Goal: Task Accomplishment & Management: Complete application form

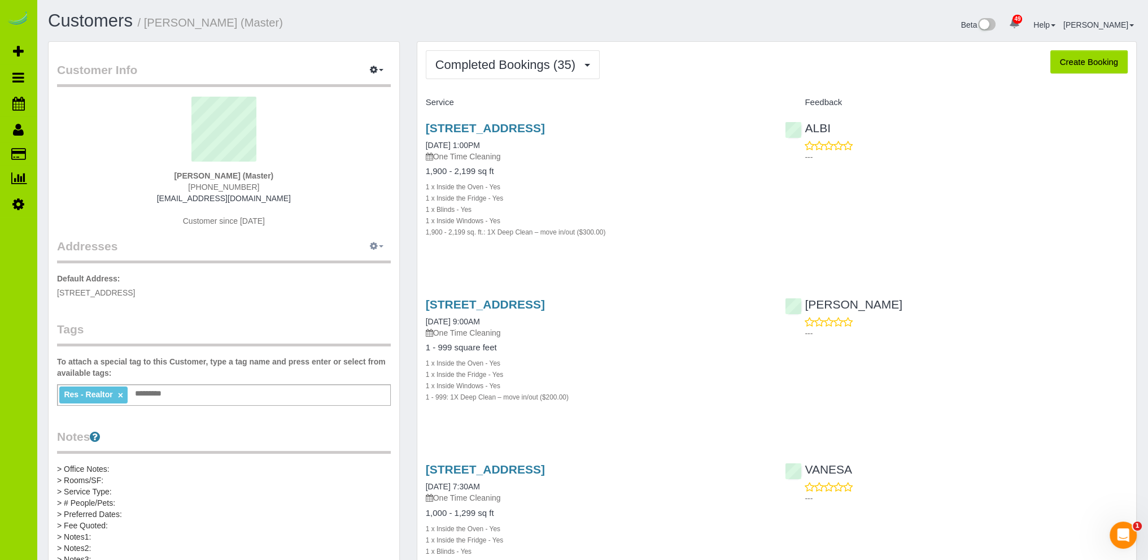
click at [374, 248] on icon "button" at bounding box center [374, 245] width 8 height 7
click at [347, 280] on button "Add New Address" at bounding box center [342, 284] width 86 height 16
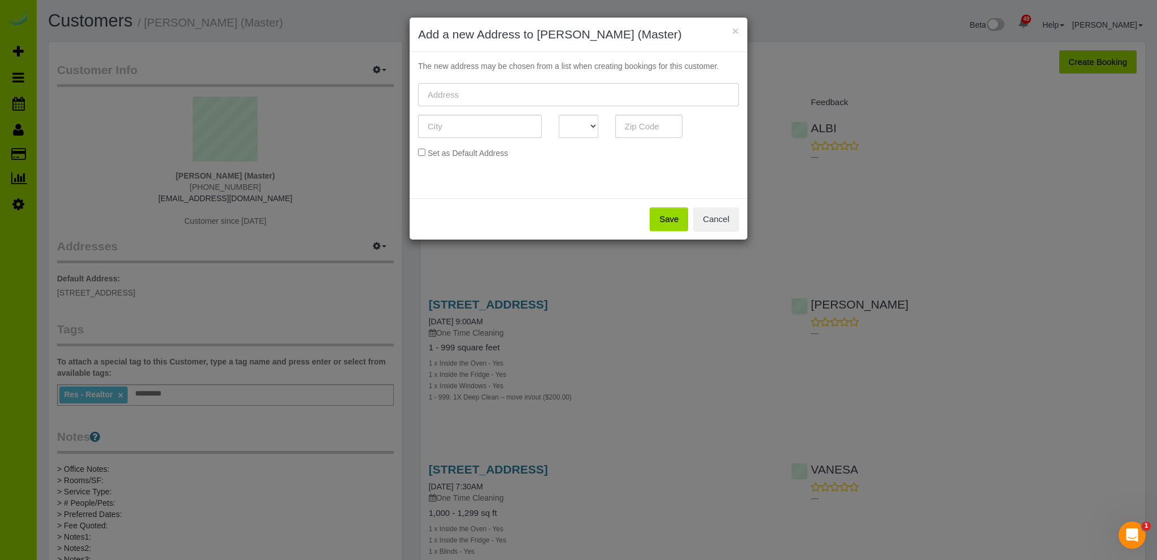
click at [472, 93] on input "text" at bounding box center [578, 94] width 321 height 23
click at [451, 97] on input "text" at bounding box center [578, 94] width 321 height 23
paste input "[STREET_ADDRESS]"
type input "[STREET_ADDRESS]"
click at [456, 129] on input "text" at bounding box center [480, 126] width 124 height 23
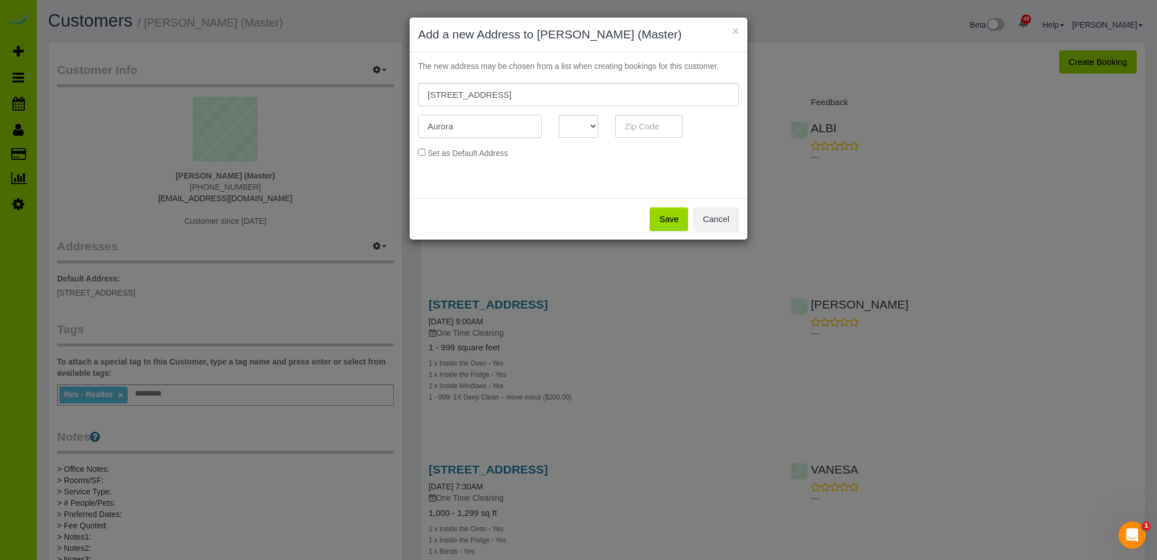
type input "Aurora"
click at [591, 124] on select "AK AL AR AZ CA CO CT DC DE FL [GEOGRAPHIC_DATA] HI IA ID IL IN KS [GEOGRAPHIC_D…" at bounding box center [579, 126] width 40 height 23
select select "CO"
click at [559, 115] on select "AK AL AR AZ CA CO CT DC DE FL [GEOGRAPHIC_DATA] HI IA ID IL IN KS [GEOGRAPHIC_D…" at bounding box center [579, 126] width 40 height 23
click at [644, 122] on input "text" at bounding box center [649, 126] width 68 height 23
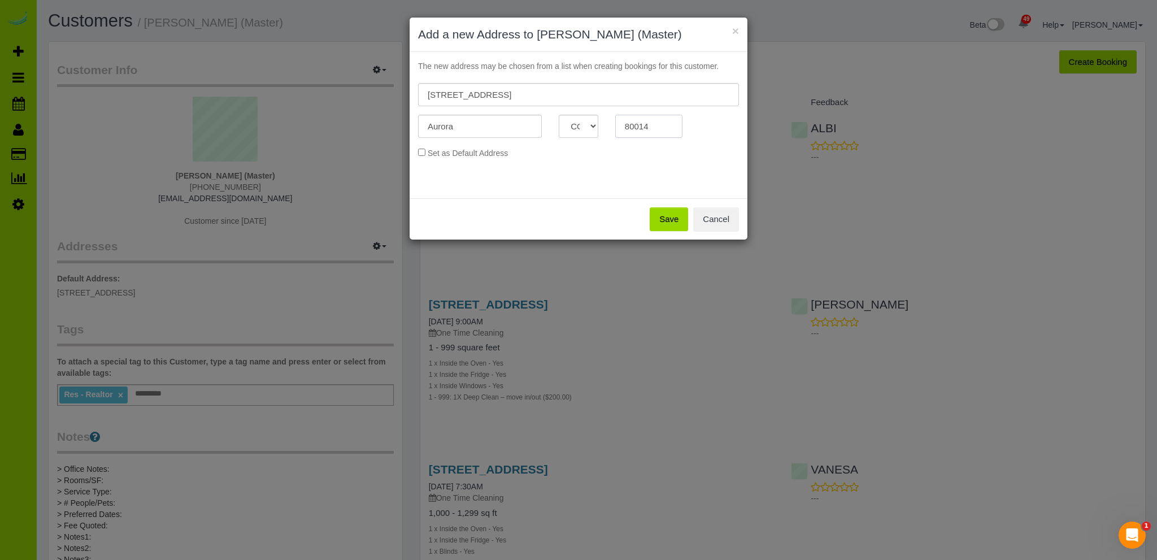
type input "80014"
click at [671, 216] on button "Save" at bounding box center [668, 219] width 38 height 24
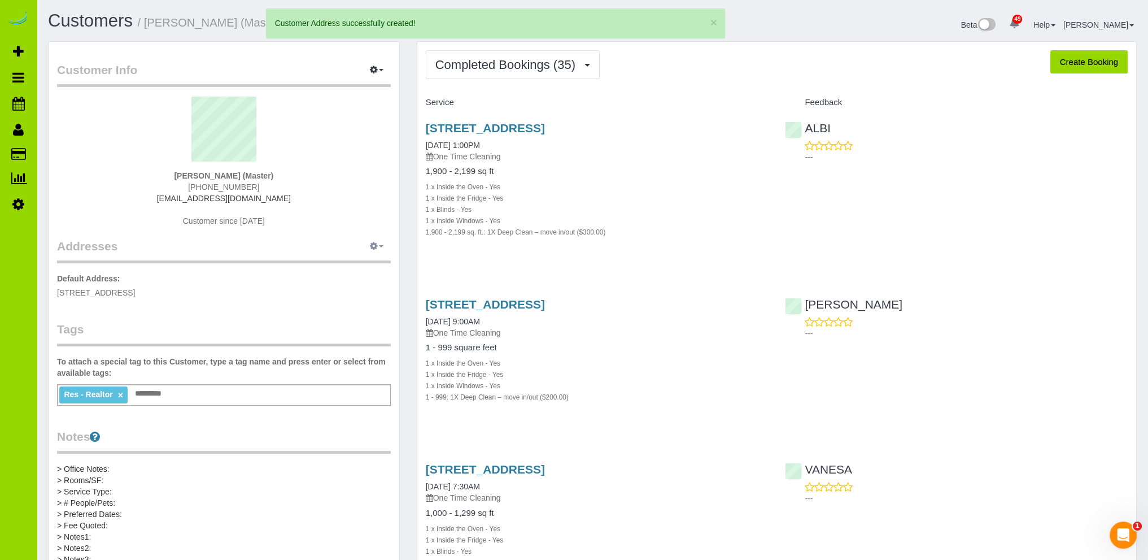
click at [377, 247] on icon "button" at bounding box center [374, 245] width 8 height 7
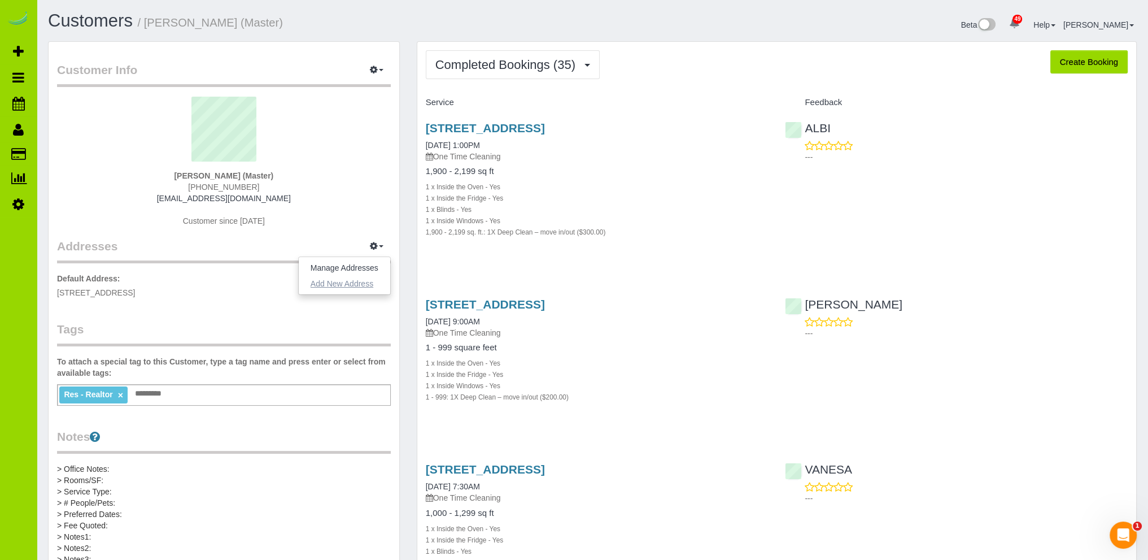
click at [350, 285] on button "Add New Address" at bounding box center [342, 284] width 86 height 16
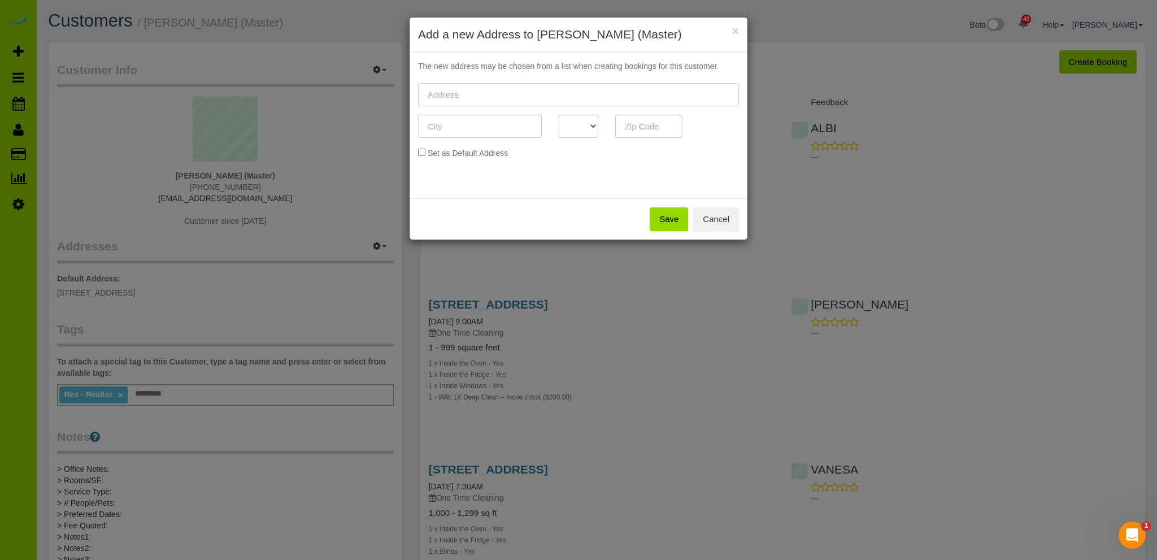
click at [465, 95] on input "text" at bounding box center [578, 94] width 321 height 23
paste input "[STREET_ADDRESS]"
type input "[STREET_ADDRESS]"
click at [449, 123] on input "text" at bounding box center [480, 126] width 124 height 23
type input "Centennial"
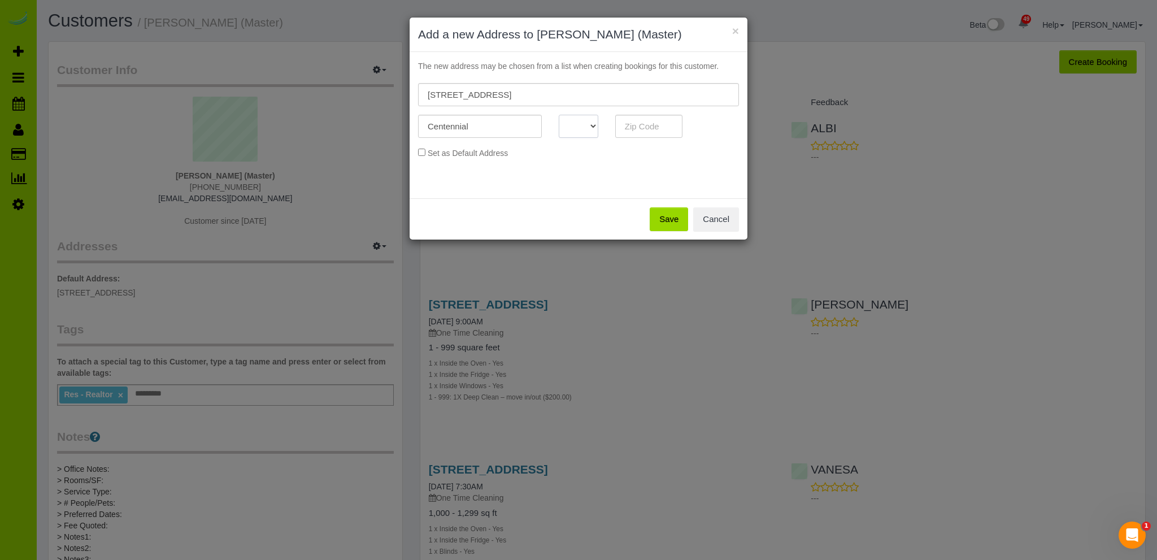
click at [582, 124] on select "AK AL AR AZ CA CO CT DC DE FL [GEOGRAPHIC_DATA] HI IA ID IL IN KS [GEOGRAPHIC_D…" at bounding box center [579, 126] width 40 height 23
select select "CO"
click at [559, 115] on select "AK AL AR AZ CA CO CT DC DE FL [GEOGRAPHIC_DATA] HI IA ID IL IN KS [GEOGRAPHIC_D…" at bounding box center [579, 126] width 40 height 23
click at [664, 127] on input "text" at bounding box center [649, 126] width 68 height 23
type input "80015"
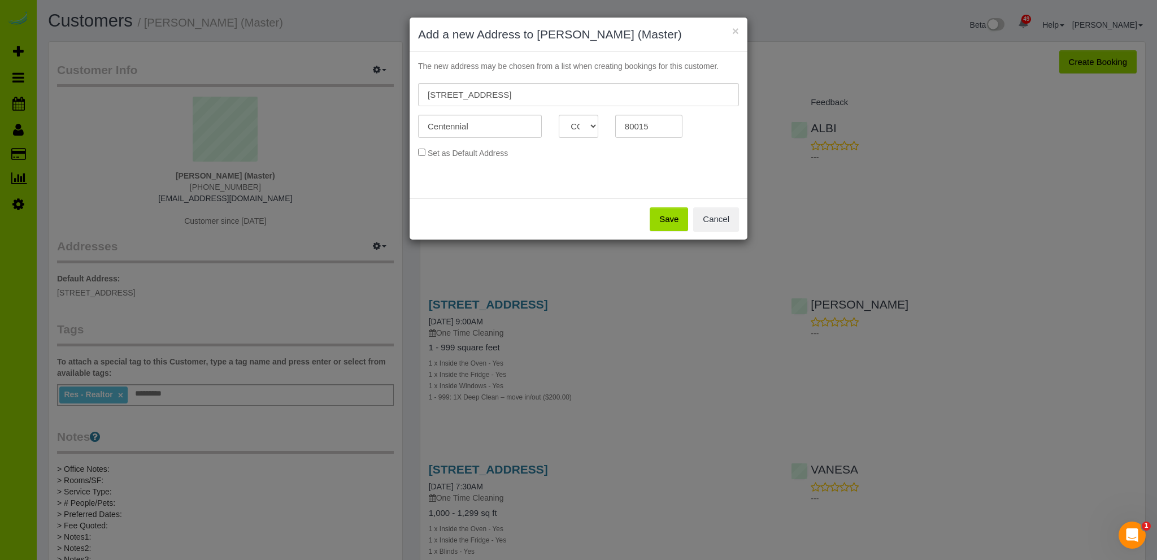
click at [671, 219] on button "Save" at bounding box center [668, 219] width 38 height 24
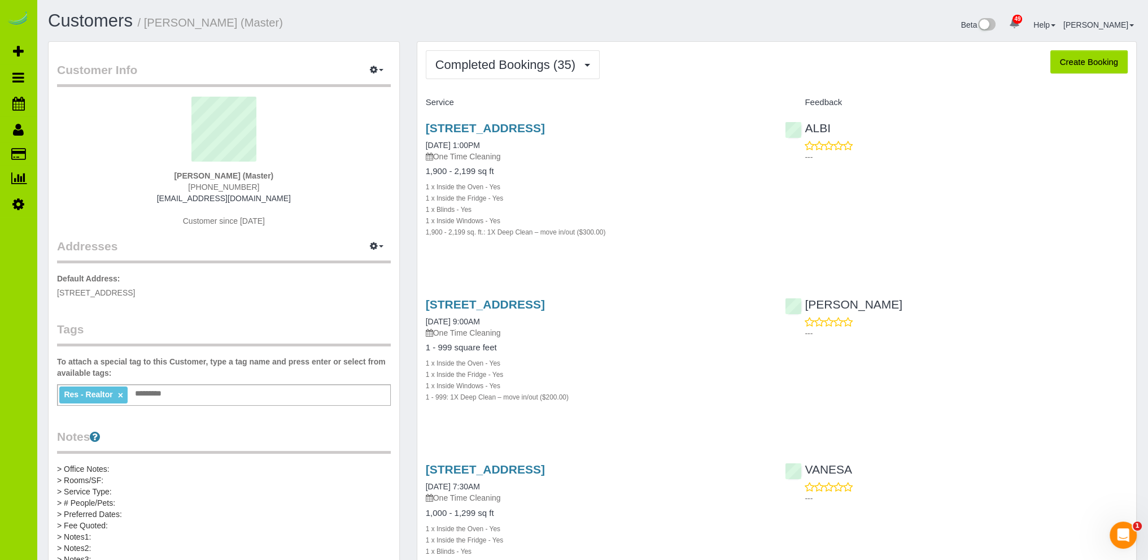
click at [1079, 60] on button "Create Booking" at bounding box center [1088, 62] width 77 height 24
select select "CO"
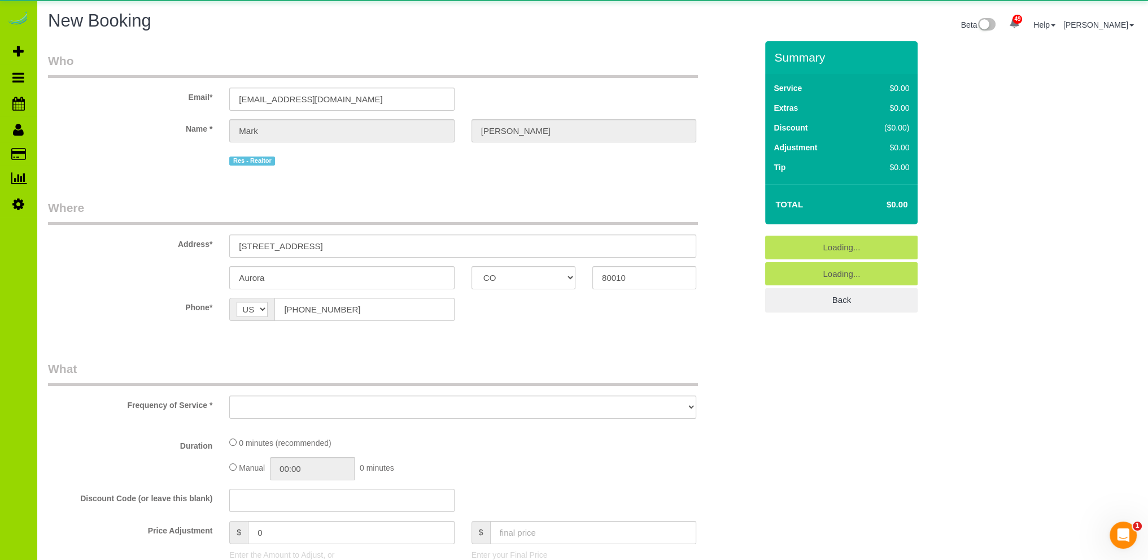
select select "object:8710"
select select "string:fspay-7b9b2bea-d41d-466f-8db2-0bc3e15a9365"
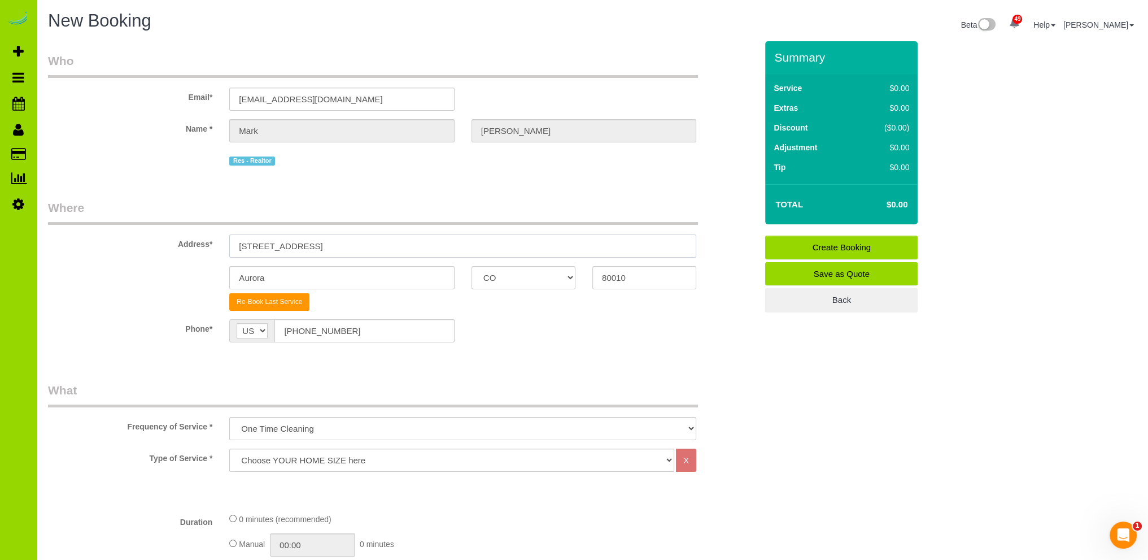
drag, startPoint x: 510, startPoint y: 245, endPoint x: 214, endPoint y: 230, distance: 296.3
click at [219, 232] on div "Address* [STREET_ADDRESS]" at bounding box center [403, 228] width 726 height 58
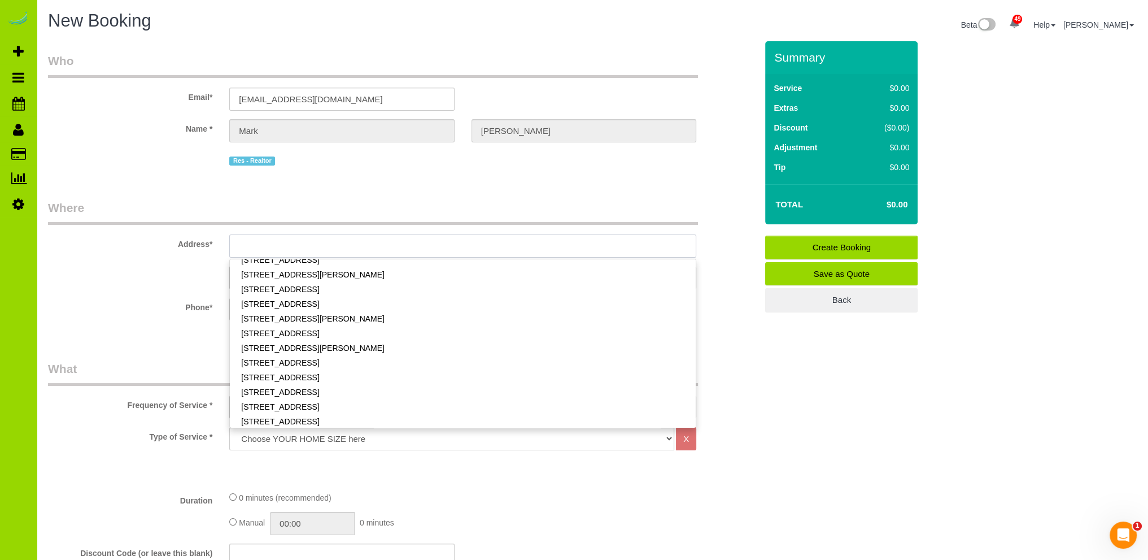
scroll to position [380, 0]
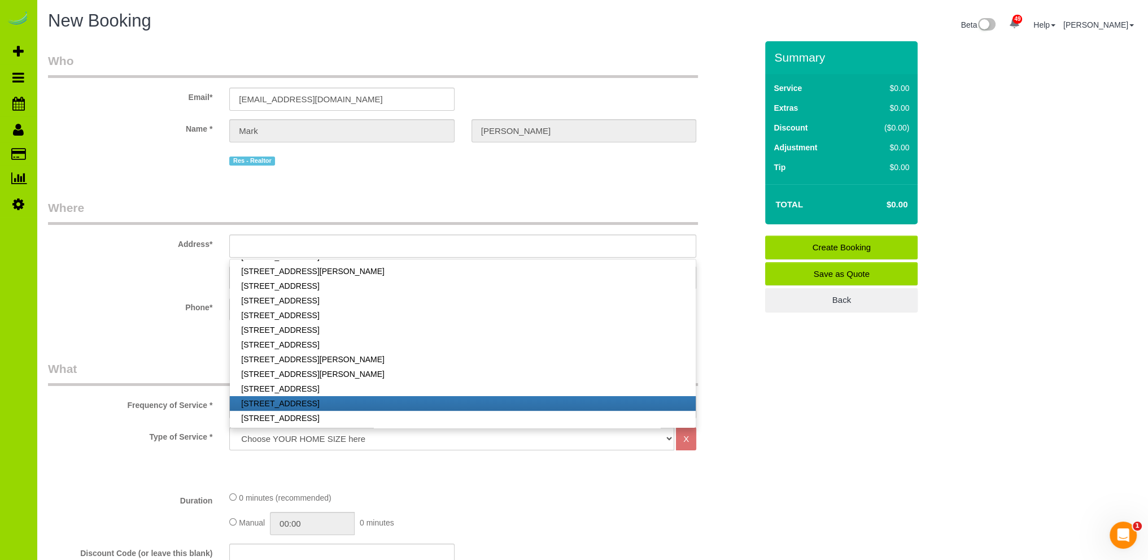
click at [373, 400] on link "[STREET_ADDRESS]" at bounding box center [463, 403] width 466 height 15
type input "[STREET_ADDRESS]"
type input "80014"
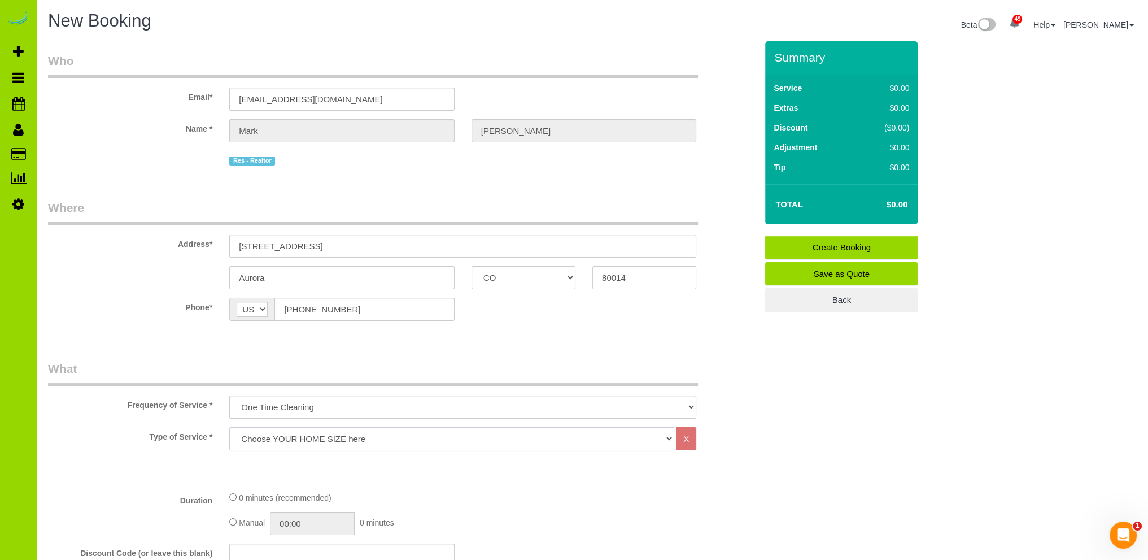
drag, startPoint x: 320, startPoint y: 434, endPoint x: 319, endPoint y: 429, distance: 5.8
click at [320, 434] on select "Choose YOUR HOME SIZE here Hourly Cleaning 1 - 999 square feet 1,000 - 1,299 sq…" at bounding box center [451, 438] width 445 height 23
select select "36"
click at [229, 427] on select "Choose YOUR HOME SIZE here Hourly Cleaning 1 - 999 square feet 1,000 - 1,299 sq…" at bounding box center [451, 438] width 445 height 23
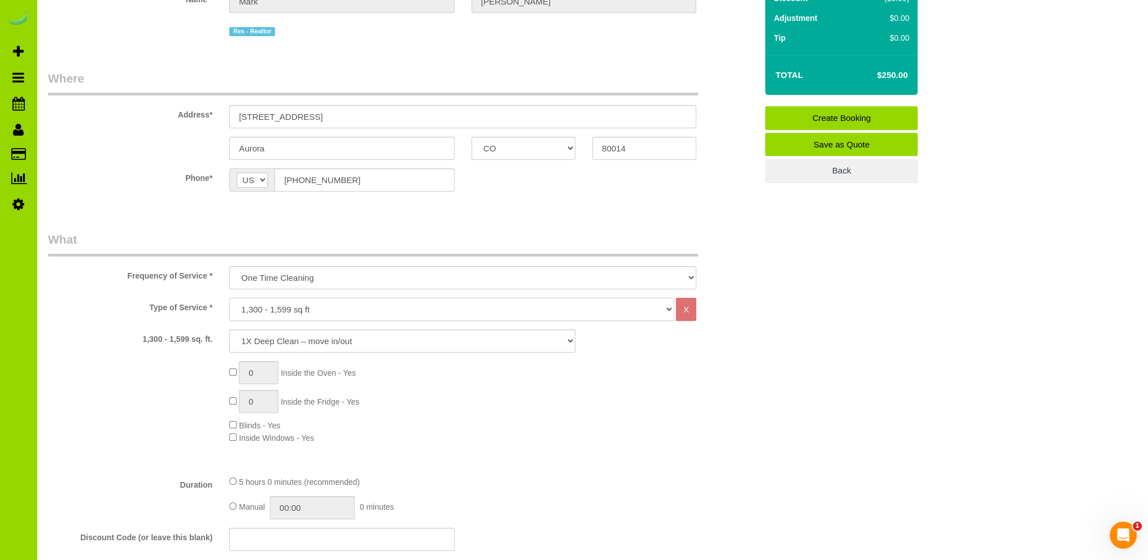
scroll to position [226, 0]
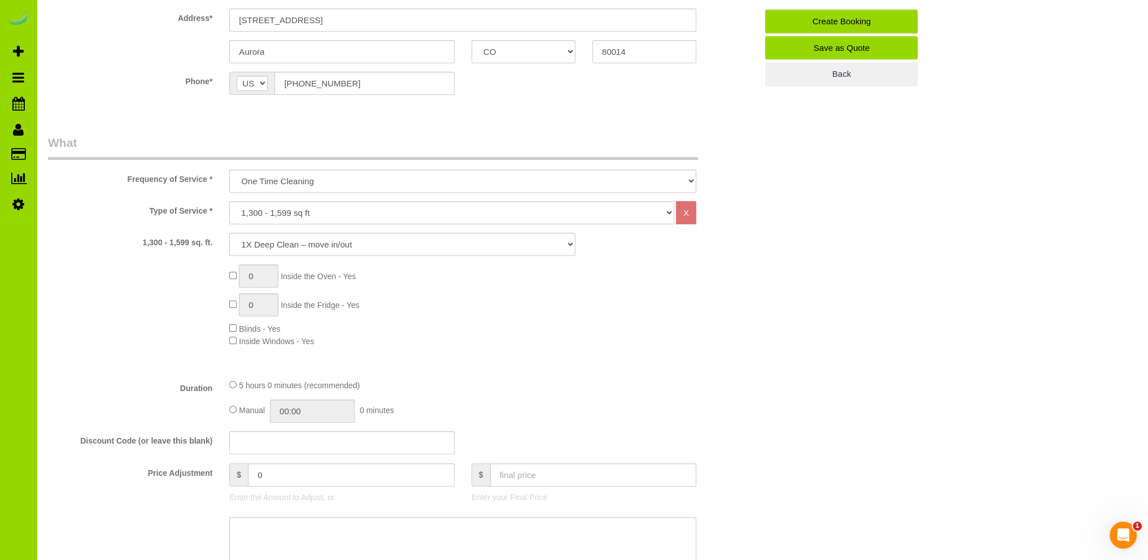
click at [233, 299] on div "0 Inside the Oven - Yes 0 Inside the Fridge - Yes Blinds - Yes Inside Windows -…" at bounding box center [493, 305] width 544 height 82
type input "1"
click at [294, 411] on input "08:00" at bounding box center [312, 410] width 85 height 23
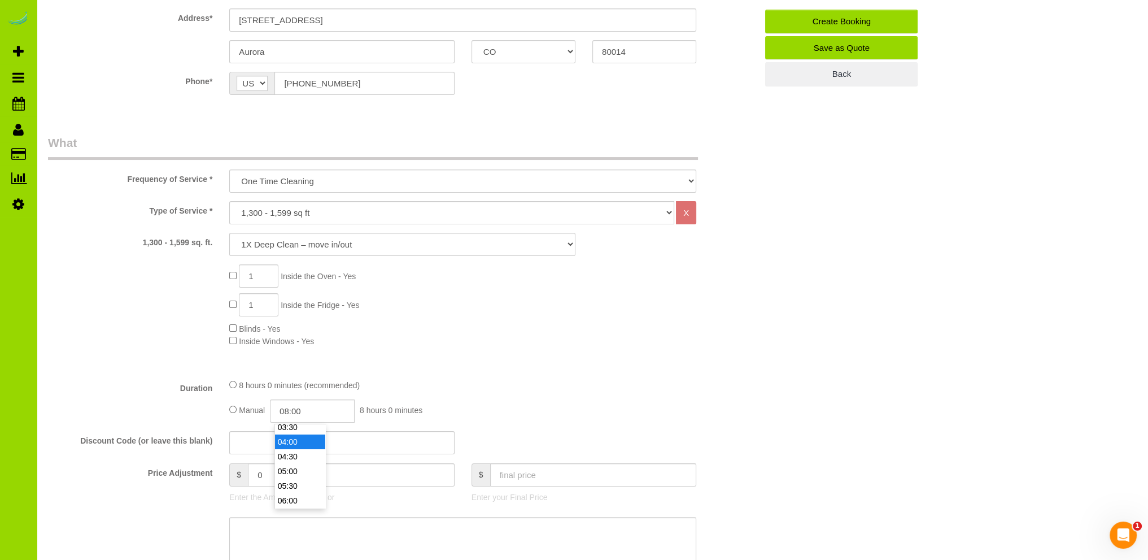
type input "04:00"
click at [300, 437] on li "04:00" at bounding box center [300, 441] width 50 height 15
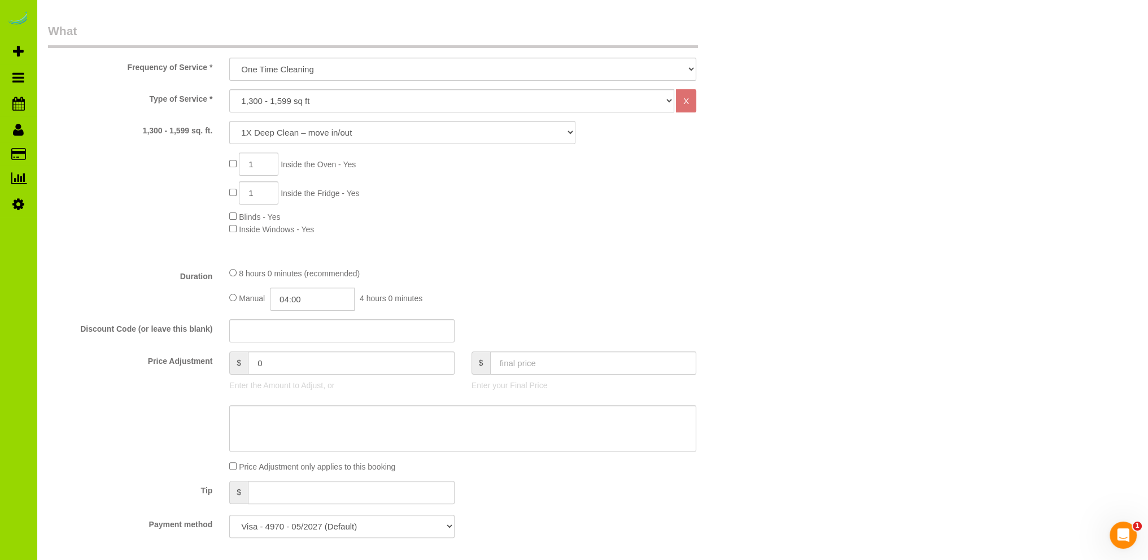
scroll to position [565, 0]
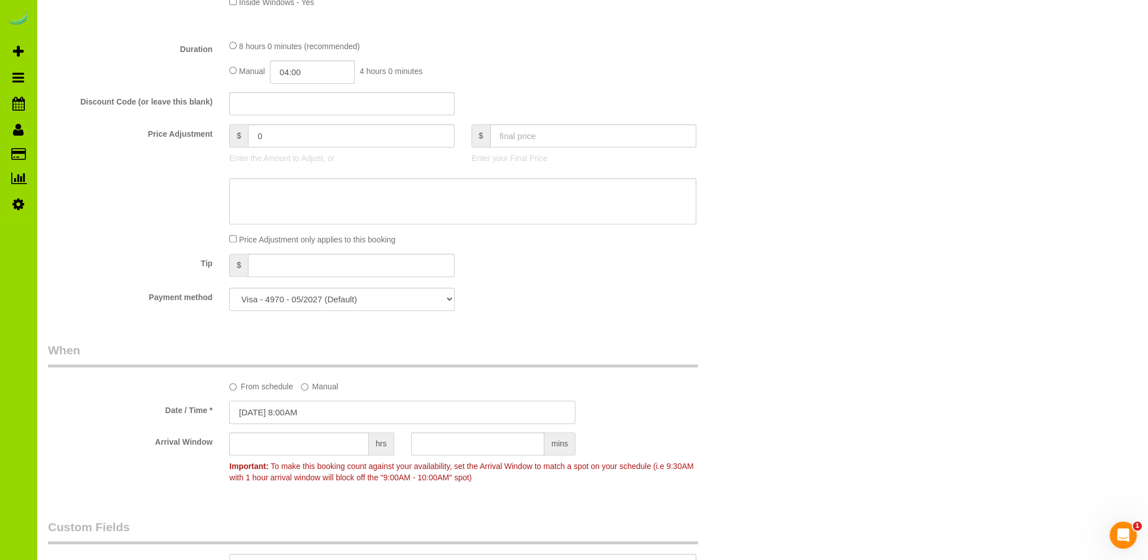
click at [303, 408] on input "[DATE] 8:00AM" at bounding box center [402, 411] width 346 height 23
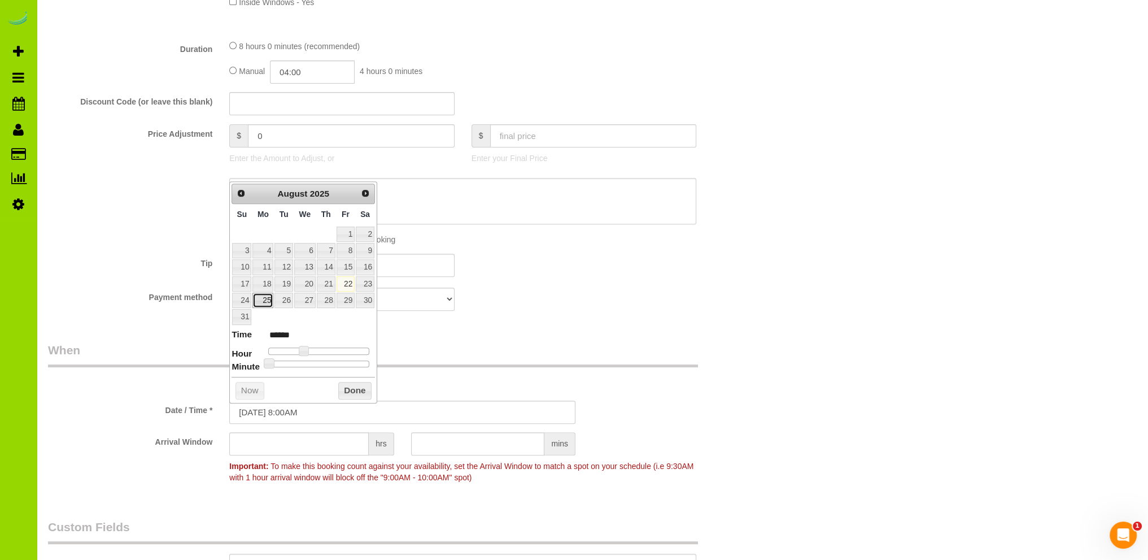
click at [264, 298] on link "25" at bounding box center [262, 300] width 21 height 15
type input "[DATE] 8:00AM"
click at [351, 390] on button "Done" at bounding box center [354, 391] width 33 height 18
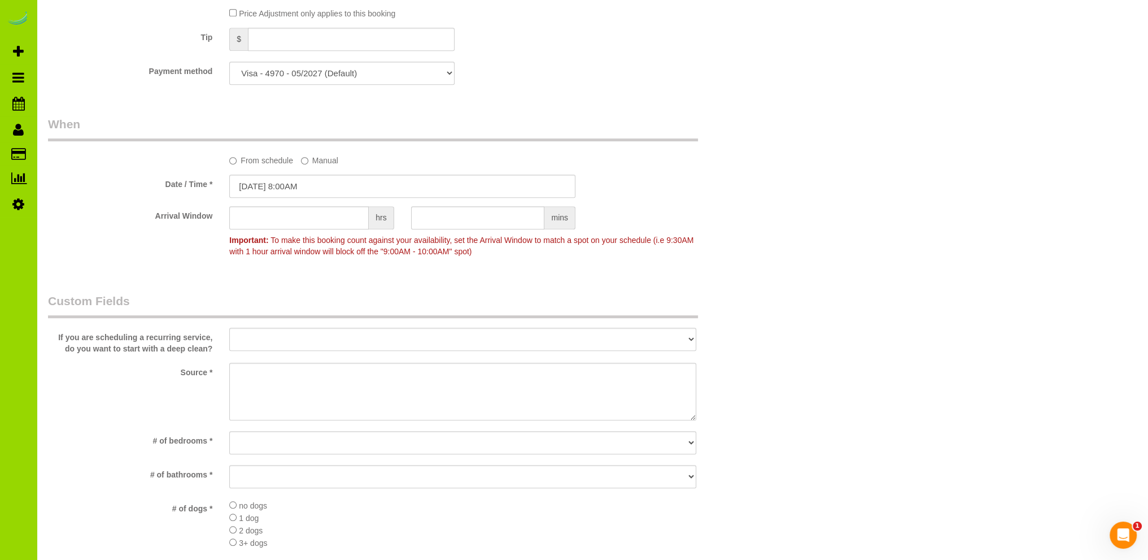
scroll to position [1017, 0]
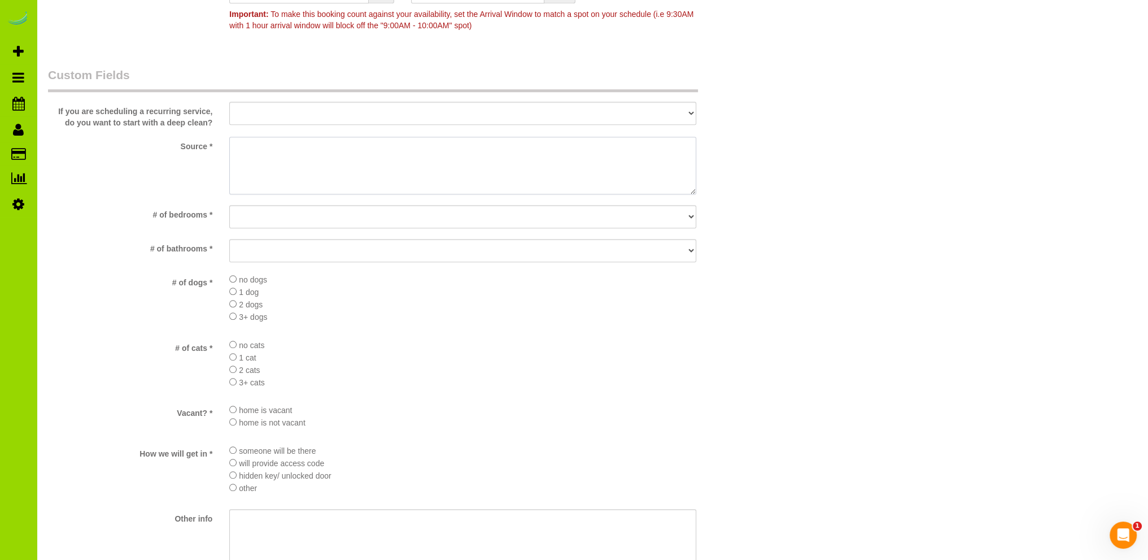
click at [248, 156] on textarea at bounding box center [462, 166] width 467 height 58
type textarea "Prev client"
click at [265, 216] on select "No bedrooms 1 bedroom 2 bedrooms 3 bedrooms 4 bedrooms 5 bedrooms 6 bedrooms 7 …" at bounding box center [462, 216] width 467 height 23
click at [268, 216] on select "No bedrooms 1 bedroom 2 bedrooms 3 bedrooms 4 bedrooms 5 bedrooms 6 bedrooms 7 …" at bounding box center [462, 216] width 467 height 23
select select "number:3"
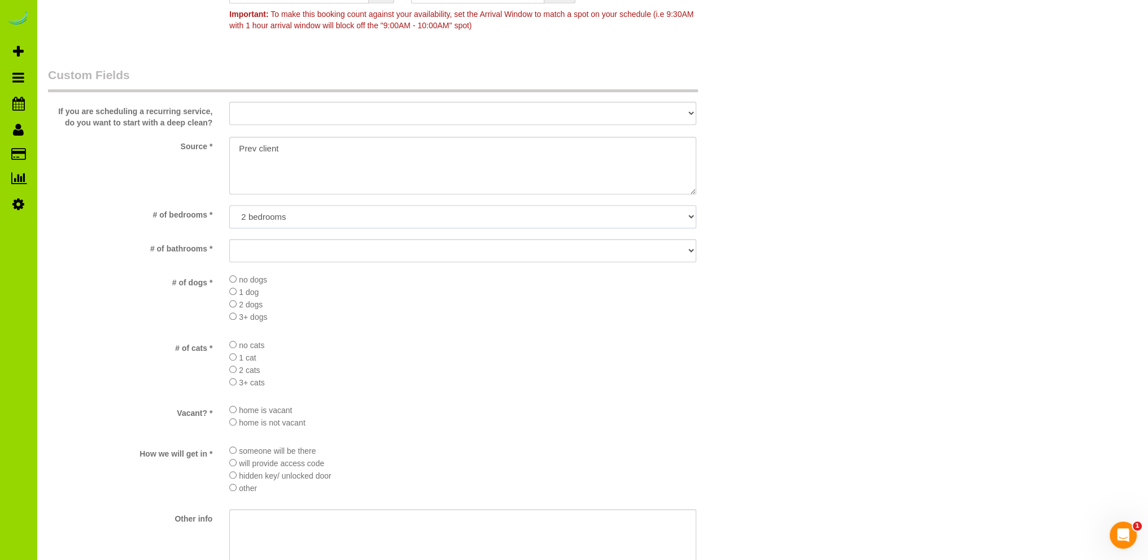
click at [229, 206] on select "No bedrooms 1 bedroom 2 bedrooms 3 bedrooms 4 bedrooms 5 bedrooms 6 bedrooms 7 …" at bounding box center [462, 216] width 467 height 23
click at [267, 254] on select "No bathrooms 1 bathrooms 1.5 bathrooms 2 bathrooms 2.5 bathrooms 3 bathrooms 3.…" at bounding box center [462, 250] width 467 height 23
select select "number:13"
click at [229, 239] on select "No bathrooms 1 bathrooms 1.5 bathrooms 2 bathrooms 2.5 bathrooms 3 bathrooms 3.…" at bounding box center [462, 250] width 467 height 23
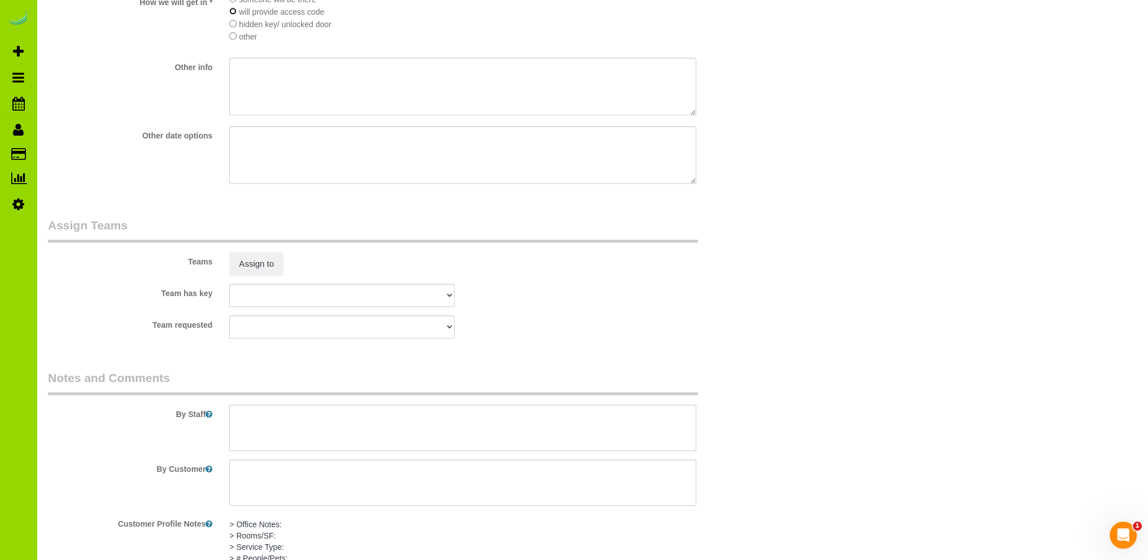
scroll to position [1468, 0]
click at [263, 425] on textarea at bounding box center [462, 427] width 467 height 46
click at [263, 420] on textarea at bounding box center [462, 427] width 467 height 46
click at [290, 432] on textarea at bounding box center [462, 427] width 467 height 46
click at [404, 424] on textarea at bounding box center [462, 427] width 467 height 46
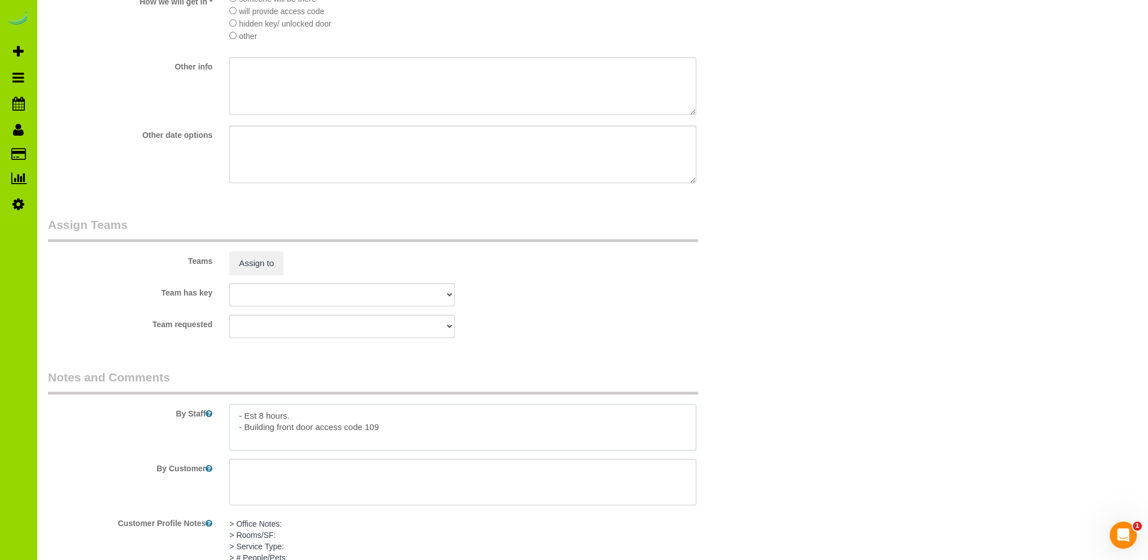
click at [404, 430] on textarea at bounding box center [462, 427] width 467 height 46
click at [396, 430] on textarea at bounding box center [462, 427] width 467 height 46
click at [385, 442] on textarea at bounding box center [462, 427] width 467 height 46
type textarea "- Est 8 hours. - Building front door access code 109. - Unit door access code 1…"
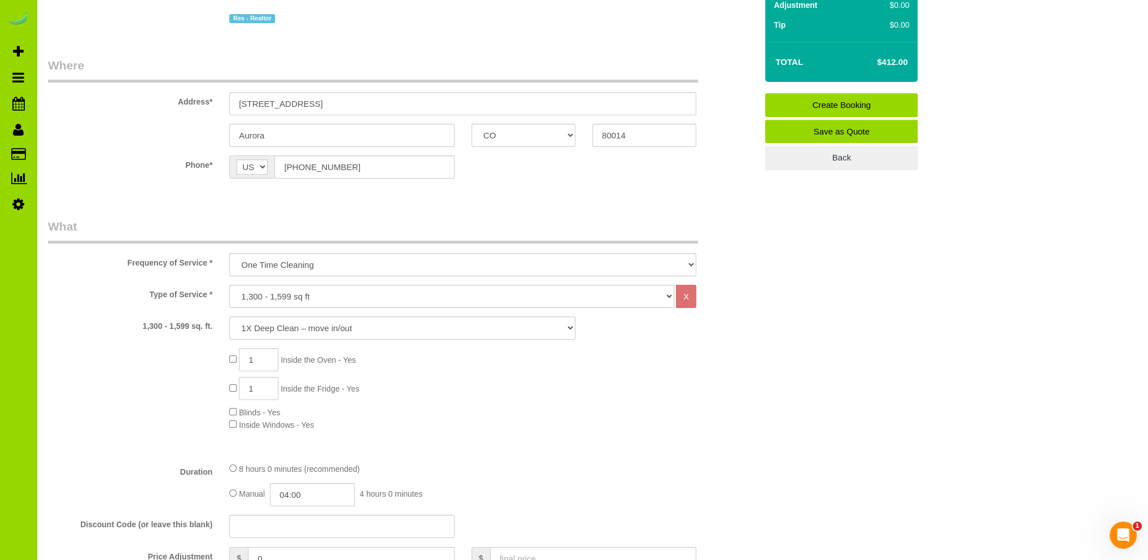
scroll to position [0, 0]
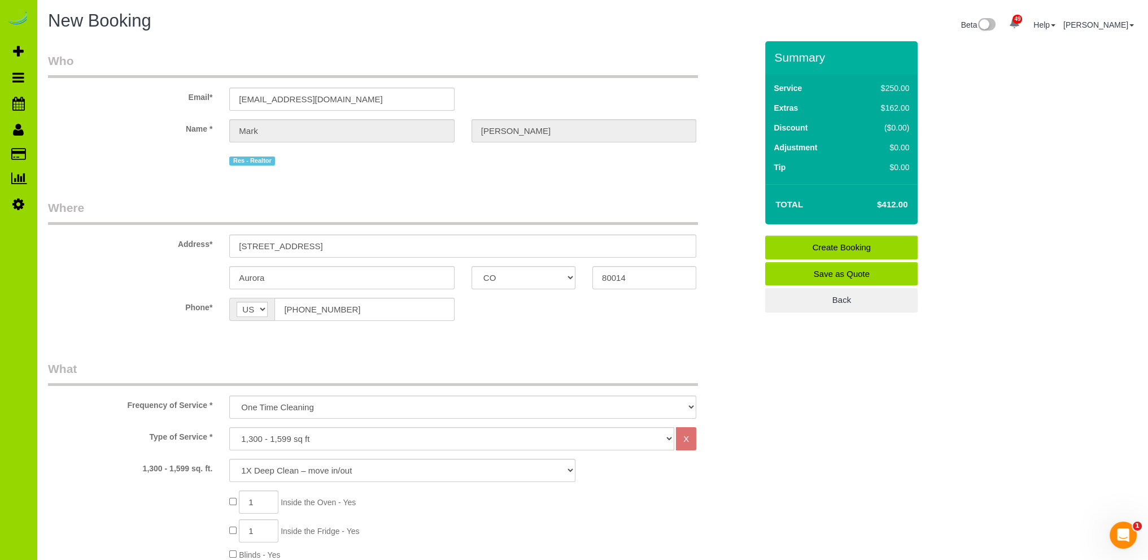
click at [834, 248] on link "Create Booking" at bounding box center [841, 248] width 152 height 24
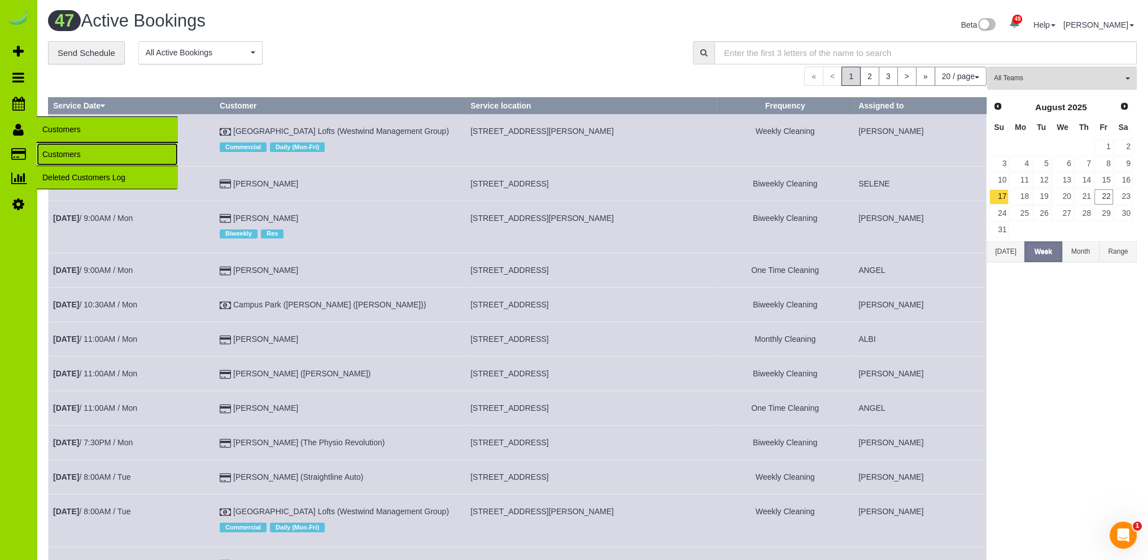
click at [56, 155] on link "Customers" at bounding box center [107, 154] width 141 height 23
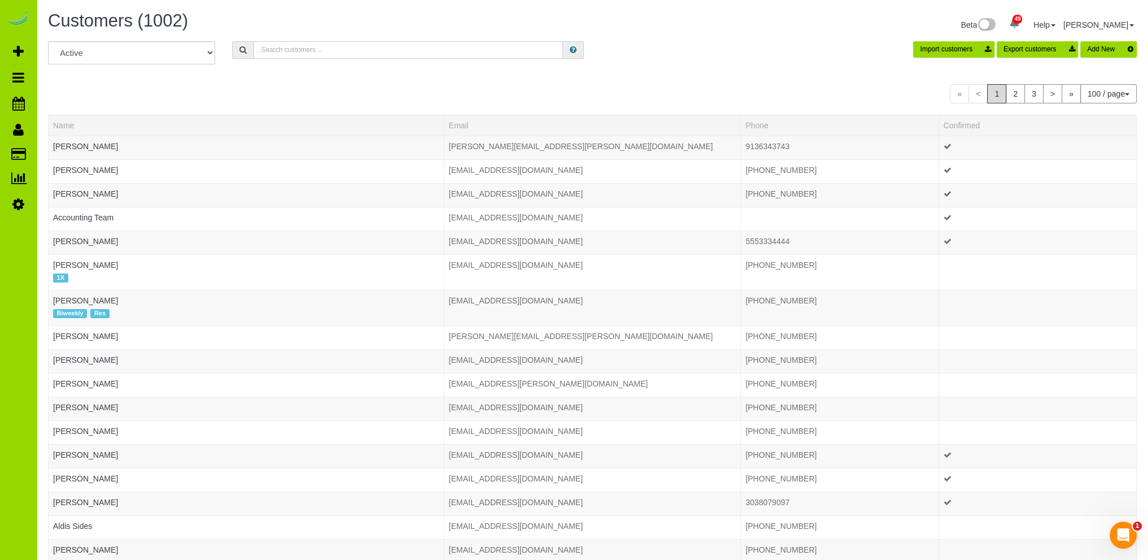
click at [289, 50] on input "text" at bounding box center [408, 50] width 309 height 18
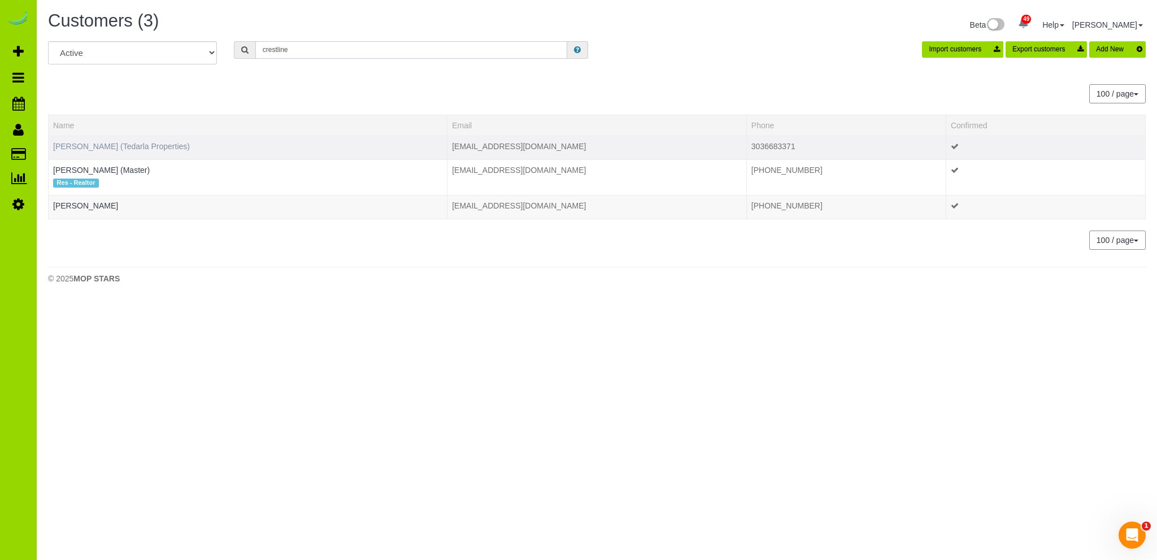
type input "crestline"
click at [155, 143] on link "[PERSON_NAME] (Tedarla Properties)" at bounding box center [121, 146] width 137 height 9
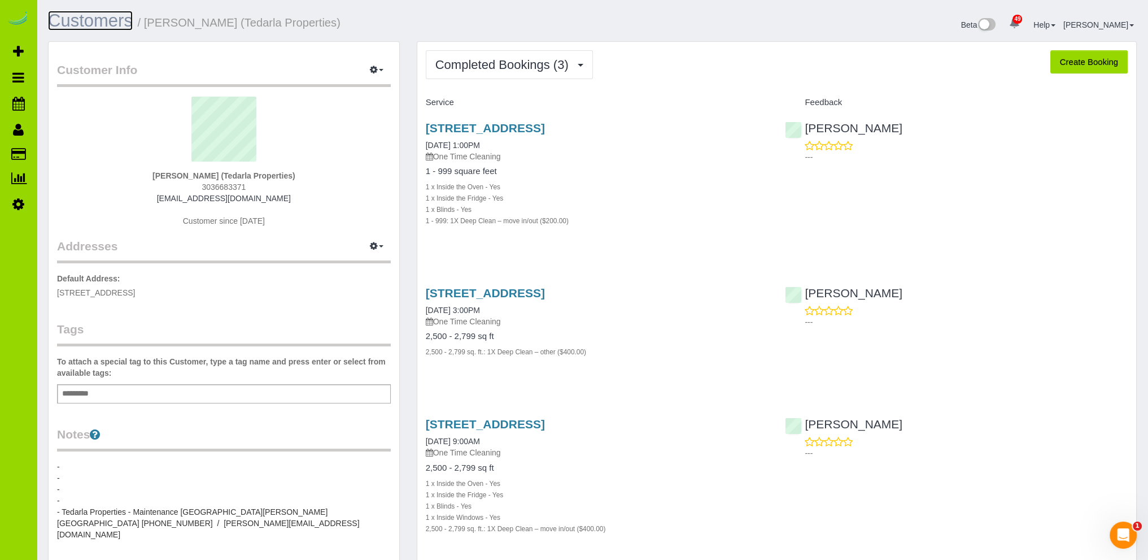
click at [101, 23] on link "Customers" at bounding box center [90, 21] width 85 height 20
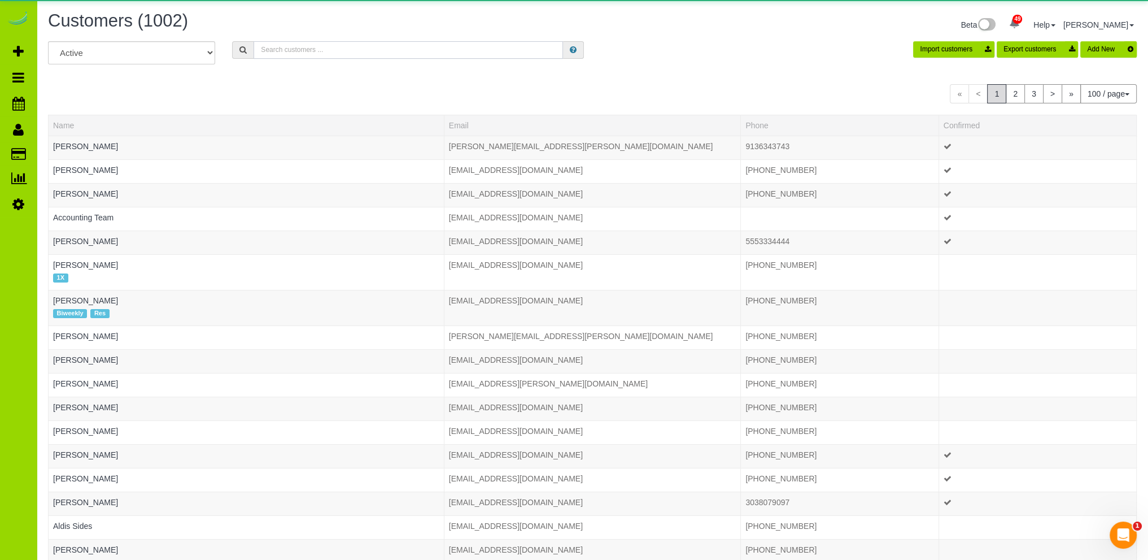
click at [407, 49] on input "text" at bounding box center [408, 50] width 309 height 18
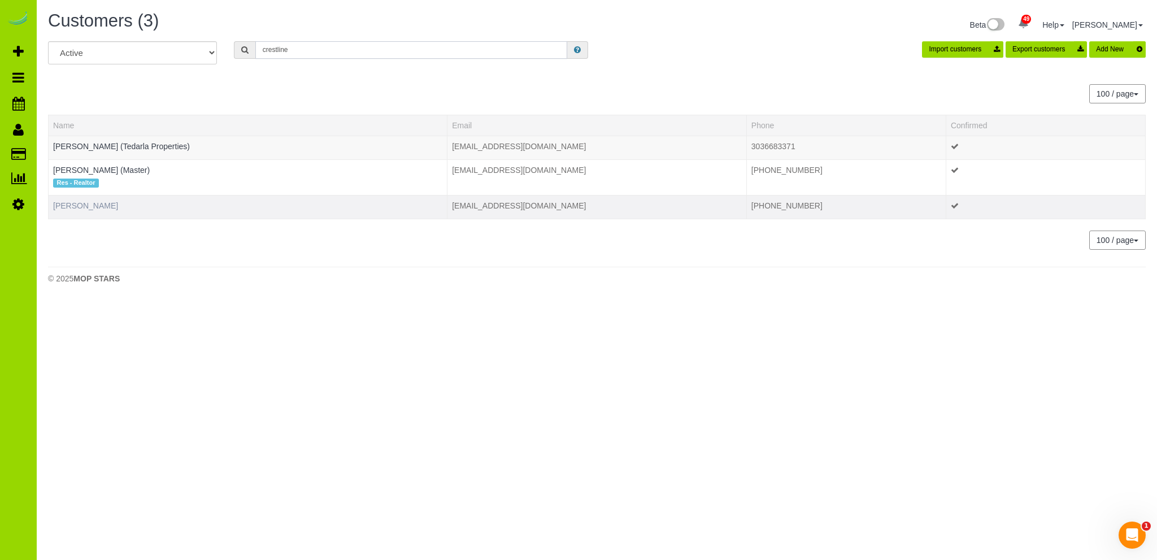
type input "crestline"
click at [72, 207] on link "[PERSON_NAME]" at bounding box center [85, 205] width 65 height 9
